Goal: Task Accomplishment & Management: Manage account settings

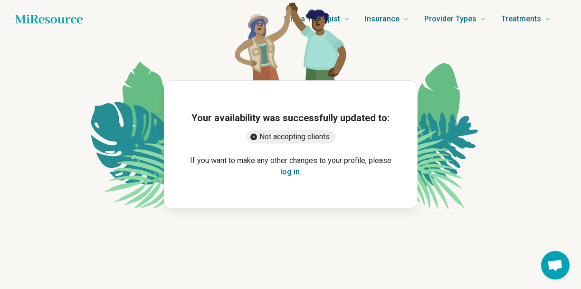
click at [294, 174] on button "log in" at bounding box center [289, 171] width 19 height 11
click at [291, 171] on button "log in" at bounding box center [289, 171] width 19 height 11
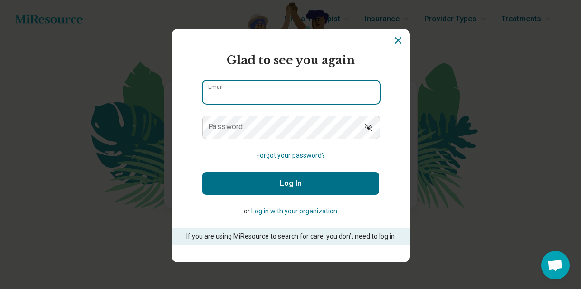
type input "**********"
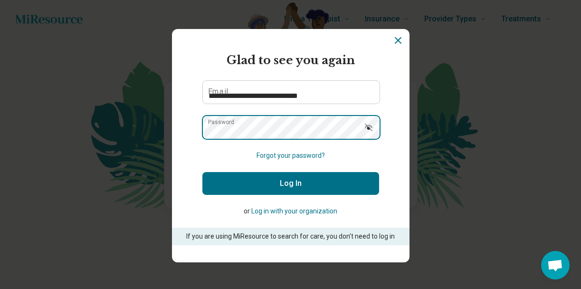
click at [290, 183] on button "Log In" at bounding box center [290, 183] width 177 height 23
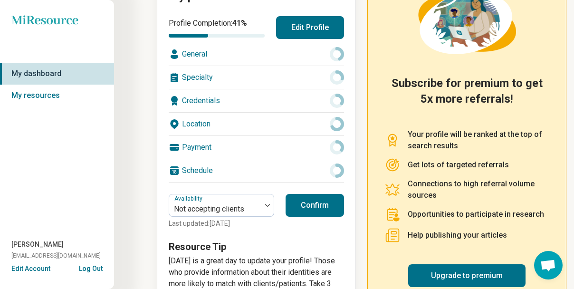
scroll to position [140, 0]
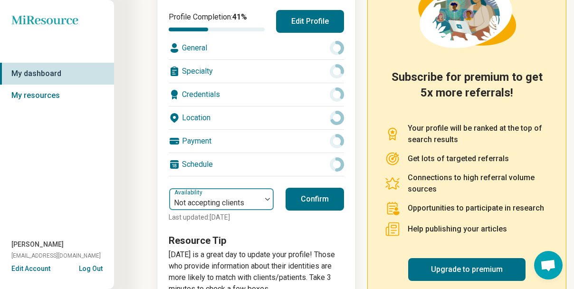
click at [263, 200] on div at bounding box center [267, 199] width 12 height 22
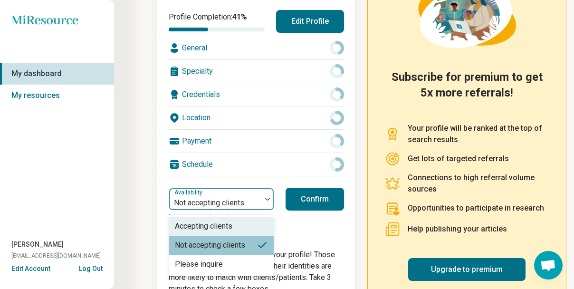
click at [295, 229] on div "Profile Completion: 41 % Edit Profile General Specialty Credentials Location Pa…" at bounding box center [256, 152] width 175 height 285
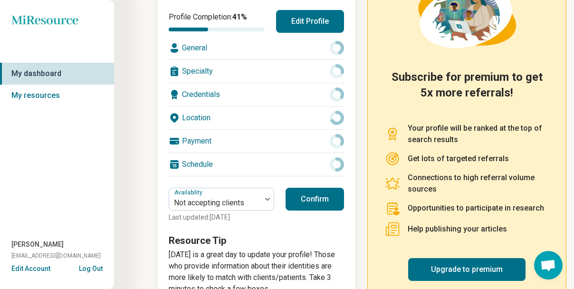
click at [296, 24] on button "Edit Profile" at bounding box center [310, 21] width 68 height 23
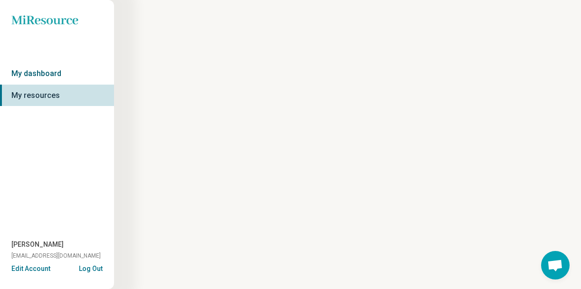
click at [60, 71] on link "My dashboard" at bounding box center [57, 74] width 114 height 22
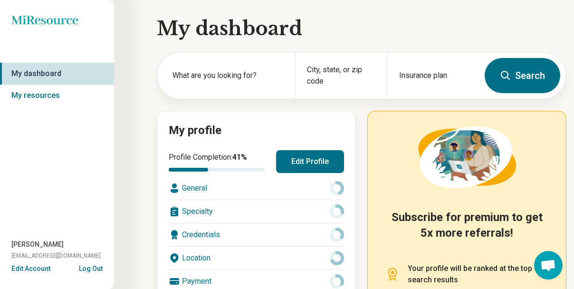
click at [337, 188] on icon at bounding box center [337, 188] width 14 height 14
click at [200, 187] on div "General" at bounding box center [256, 188] width 175 height 23
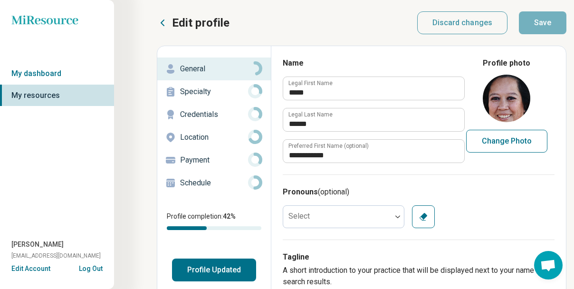
click at [38, 268] on div "Miresource logo My dashboard My resources [PERSON_NAME] [PERSON_NAME][EMAIL_ADD…" at bounding box center [57, 144] width 114 height 289
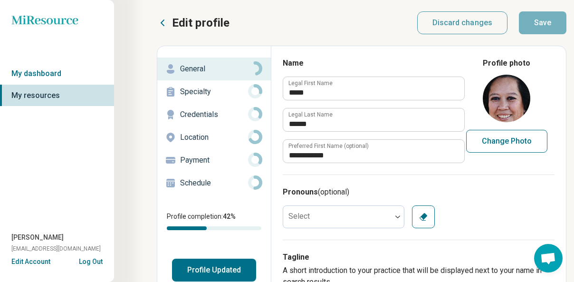
type textarea "*"
click at [40, 262] on button "Edit Account" at bounding box center [30, 262] width 39 height 10
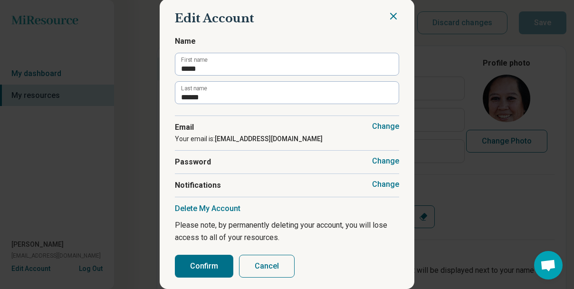
scroll to position [8, 0]
click at [199, 204] on button "Delete My Account" at bounding box center [208, 209] width 66 height 10
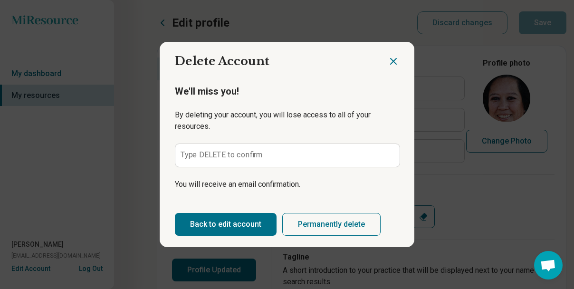
click at [234, 158] on label "Type DELETE to confirm" at bounding box center [222, 155] width 83 height 8
click at [234, 158] on input "Type DELETE to confirm" at bounding box center [287, 155] width 224 height 23
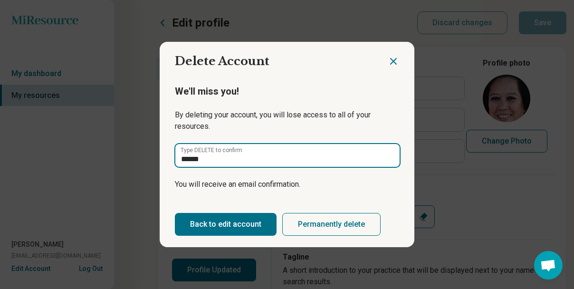
type input "******"
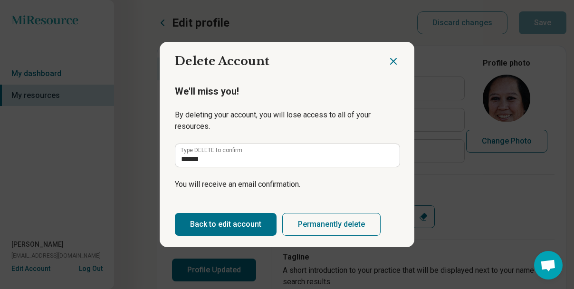
click at [302, 229] on button "Permanently delete" at bounding box center [331, 224] width 98 height 23
